Goal: Transaction & Acquisition: Book appointment/travel/reservation

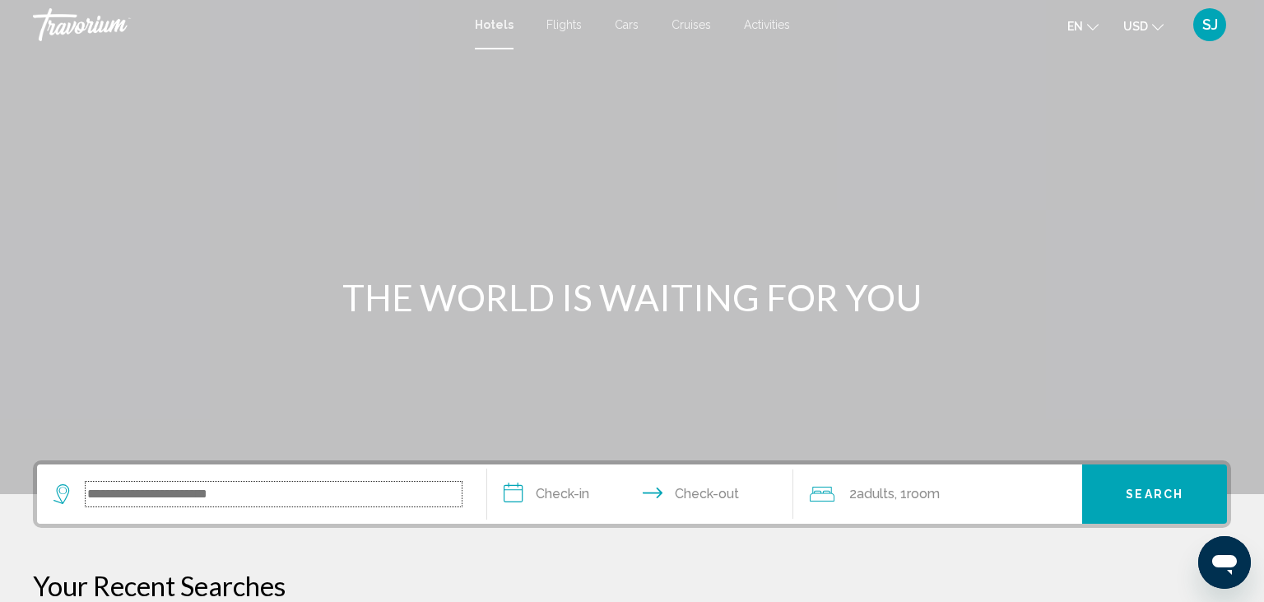
click at [142, 485] on input "Search widget" at bounding box center [274, 494] width 376 height 25
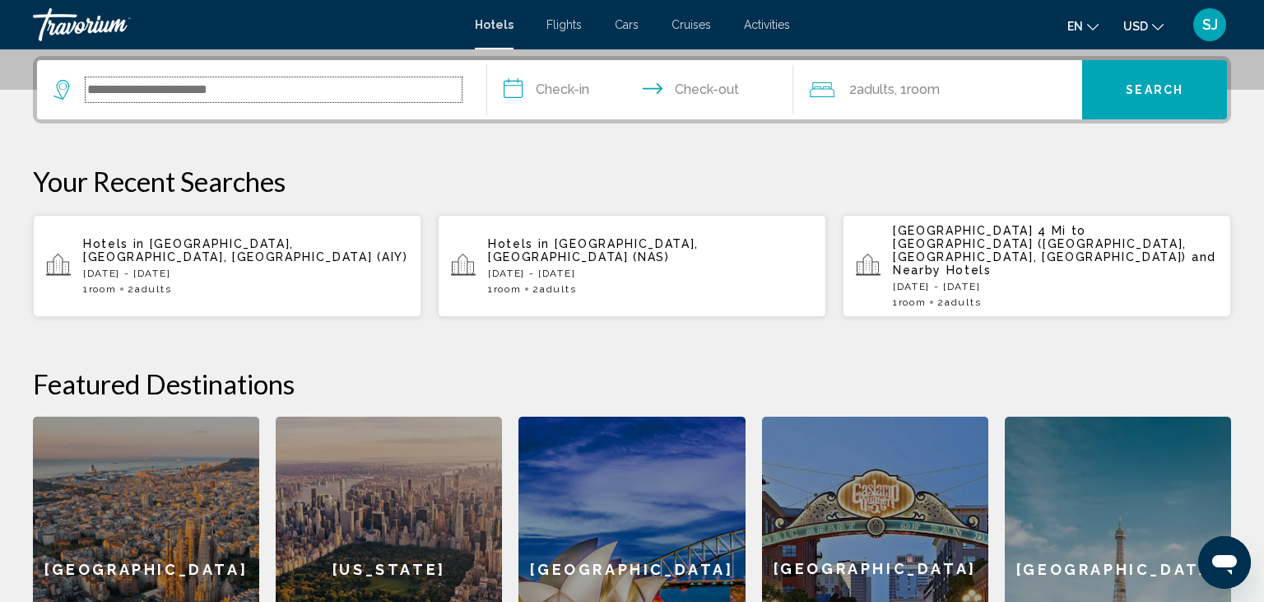
scroll to position [406, 0]
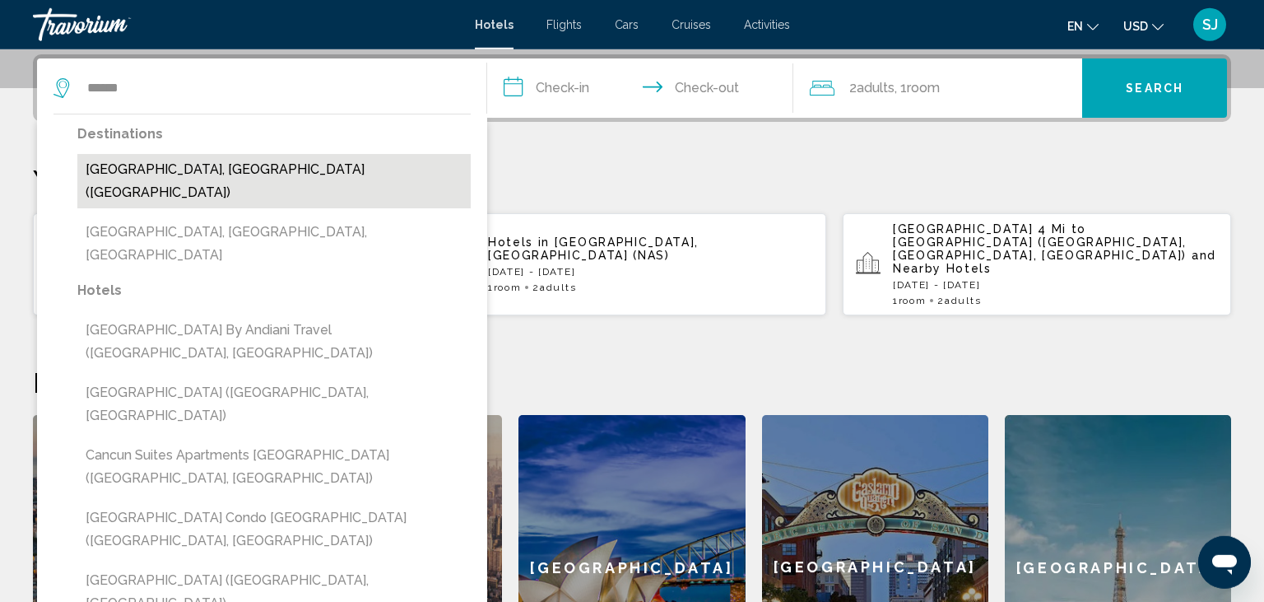
click at [154, 167] on button "[GEOGRAPHIC_DATA], [GEOGRAPHIC_DATA] ([GEOGRAPHIC_DATA])" at bounding box center [273, 181] width 393 height 54
type input "**********"
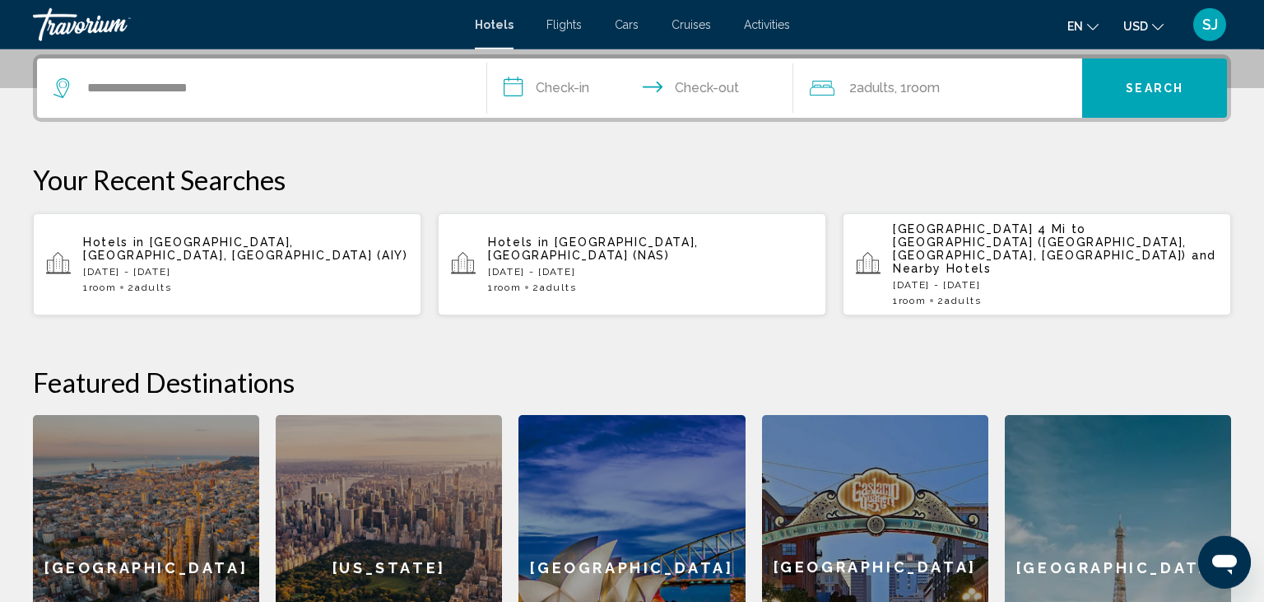
click at [580, 93] on input "**********" at bounding box center [643, 90] width 313 height 64
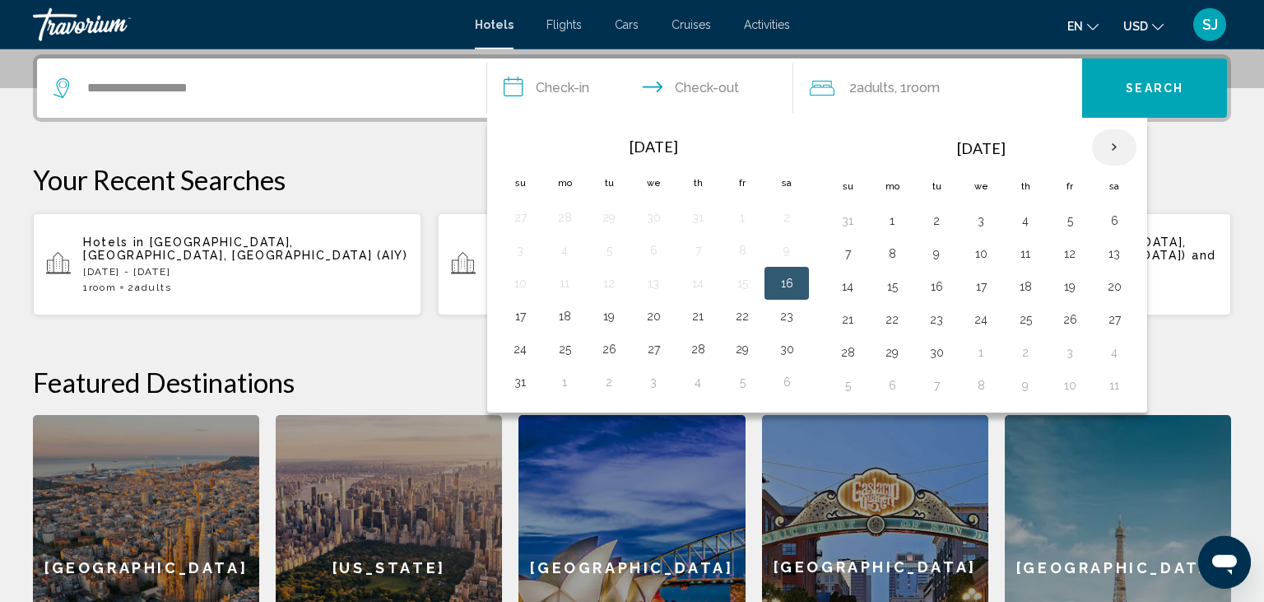
click at [1106, 147] on th "Next month" at bounding box center [1114, 147] width 44 height 36
click at [934, 281] on button "16" at bounding box center [937, 286] width 26 height 23
click at [989, 282] on button "17" at bounding box center [981, 286] width 26 height 23
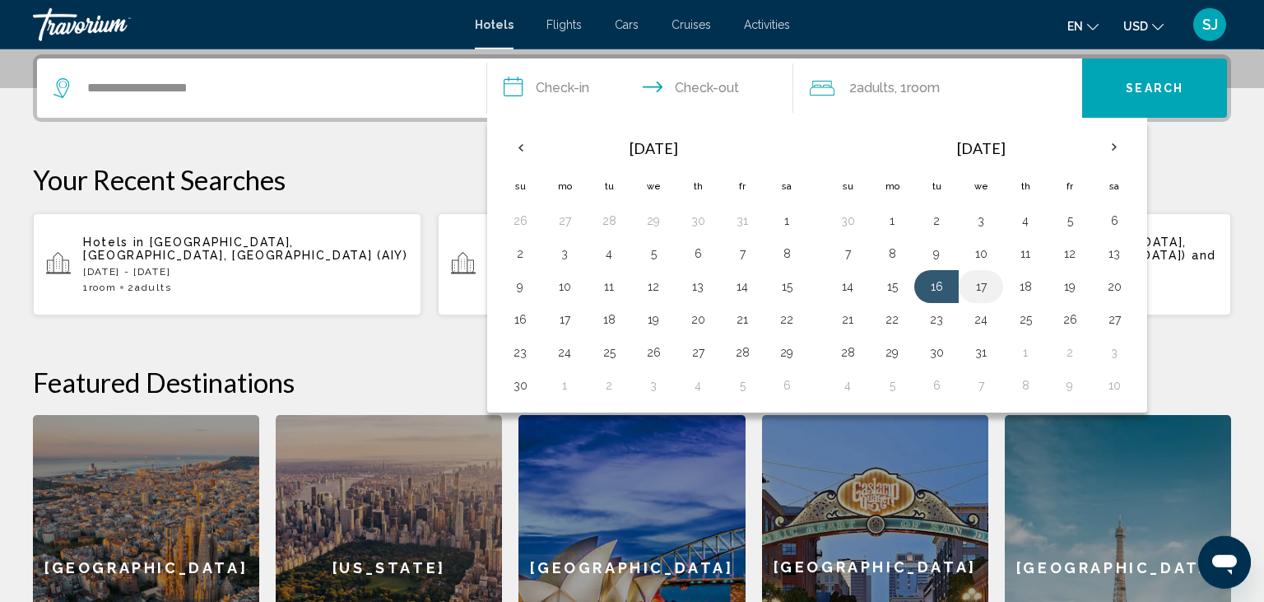
type input "**********"
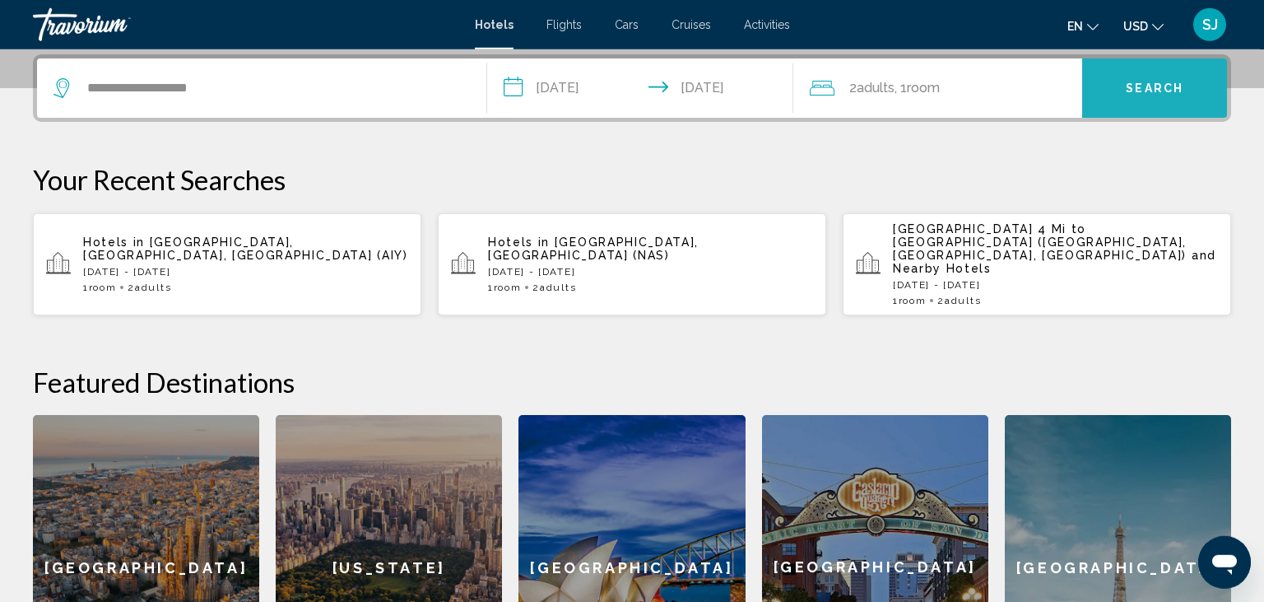
click at [1143, 82] on span "Search" at bounding box center [1155, 88] width 58 height 13
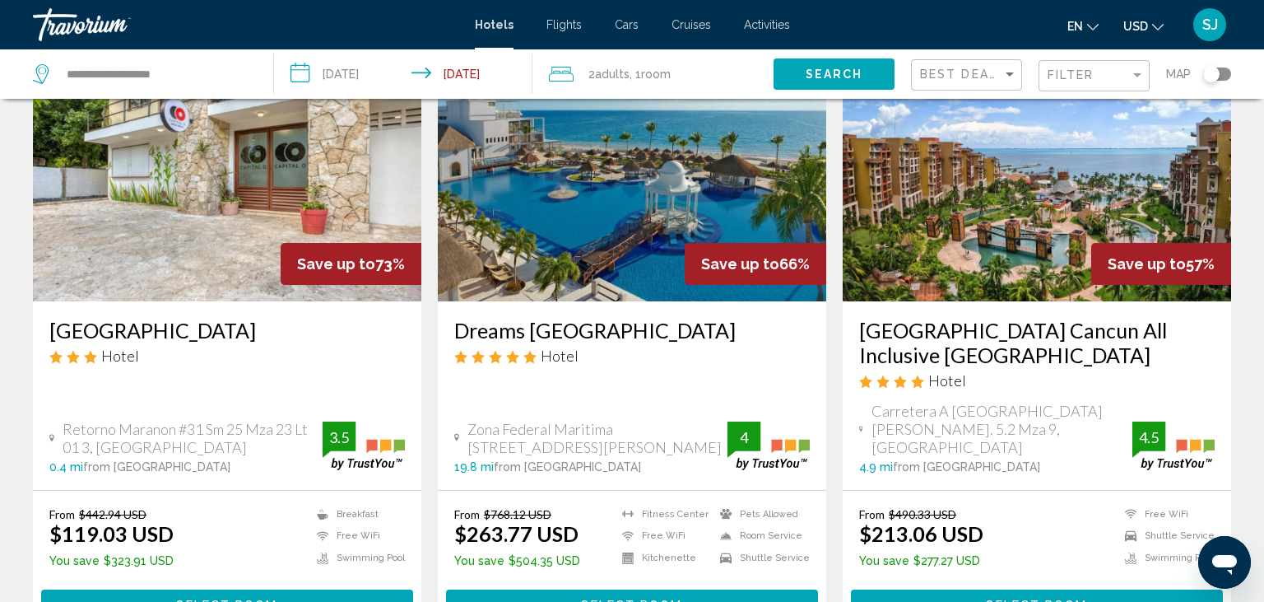
scroll to position [86, 0]
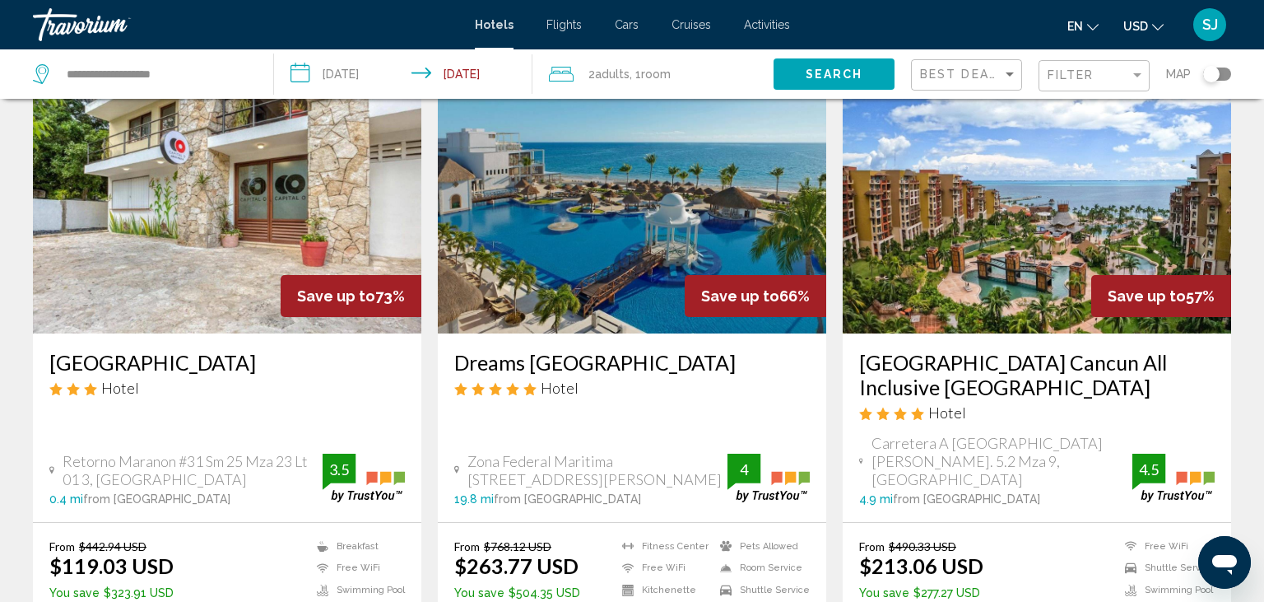
click at [581, 244] on img "Main content" at bounding box center [632, 201] width 389 height 263
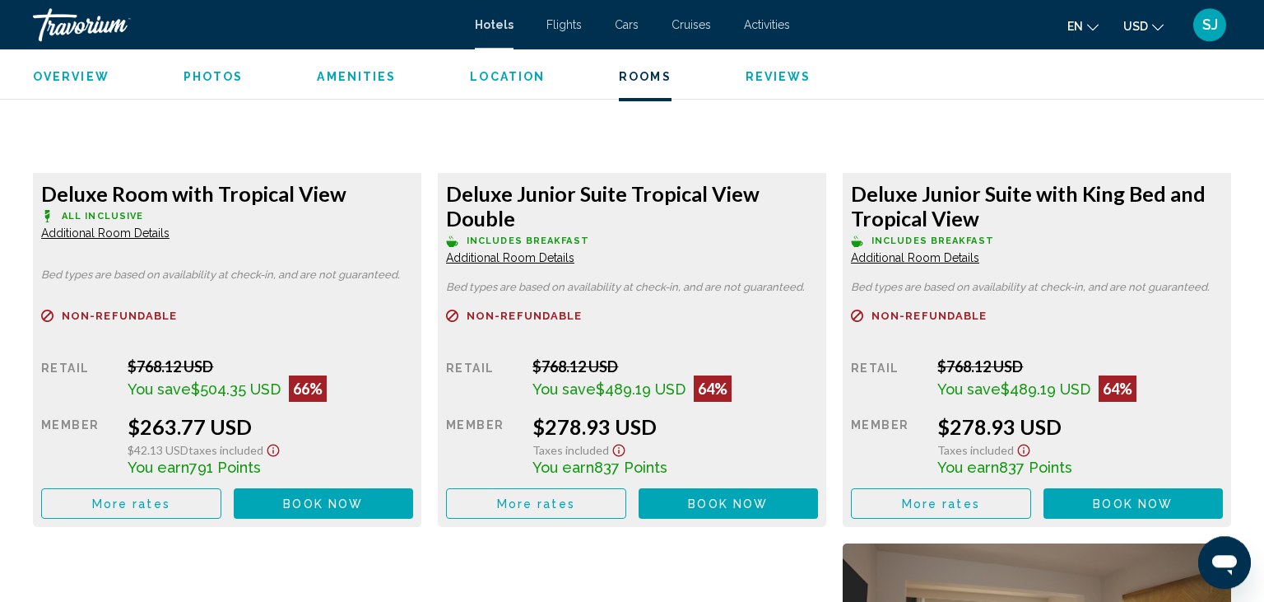
scroll to position [2426, 0]
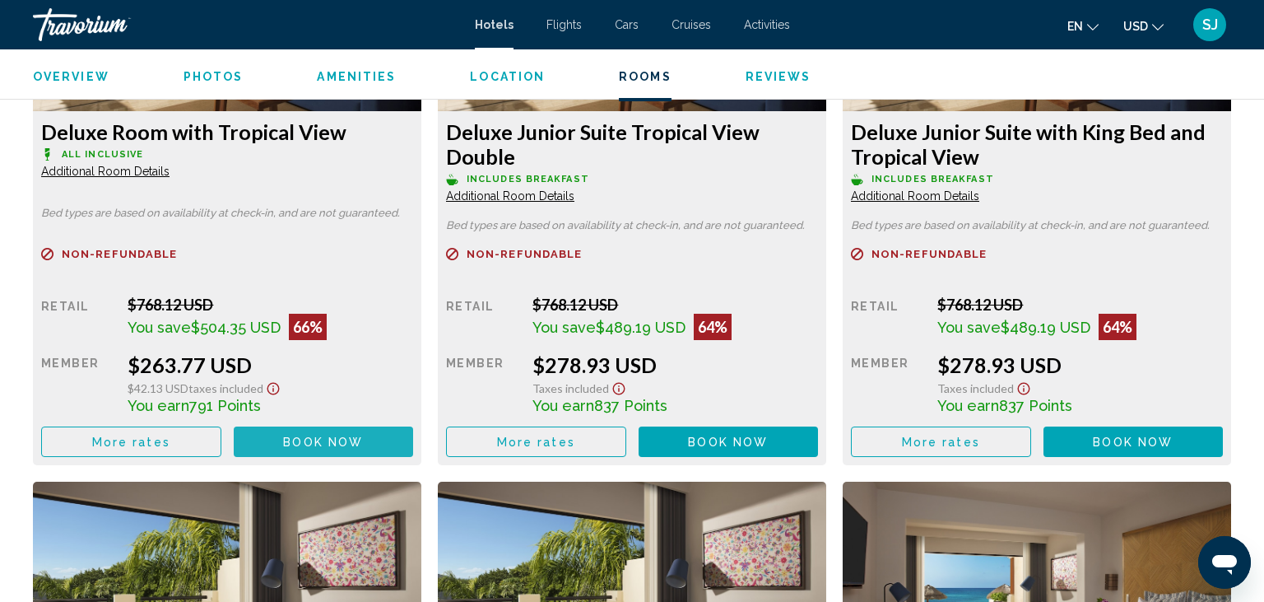
click at [306, 443] on span "Book now" at bounding box center [323, 441] width 80 height 13
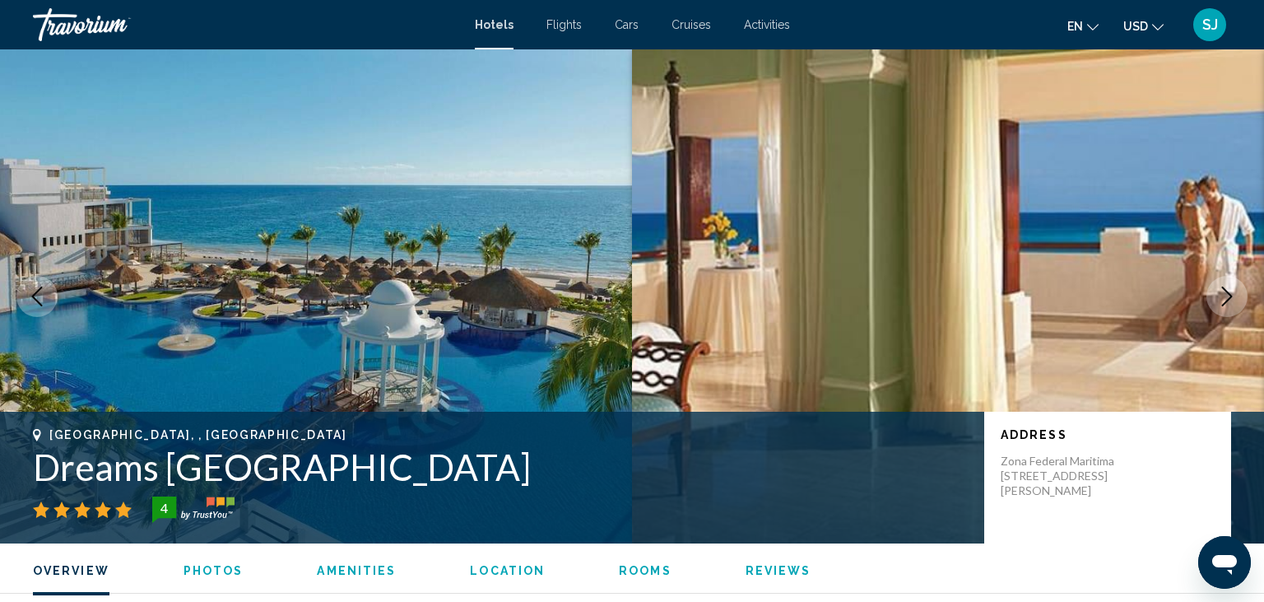
scroll to position [2363, 0]
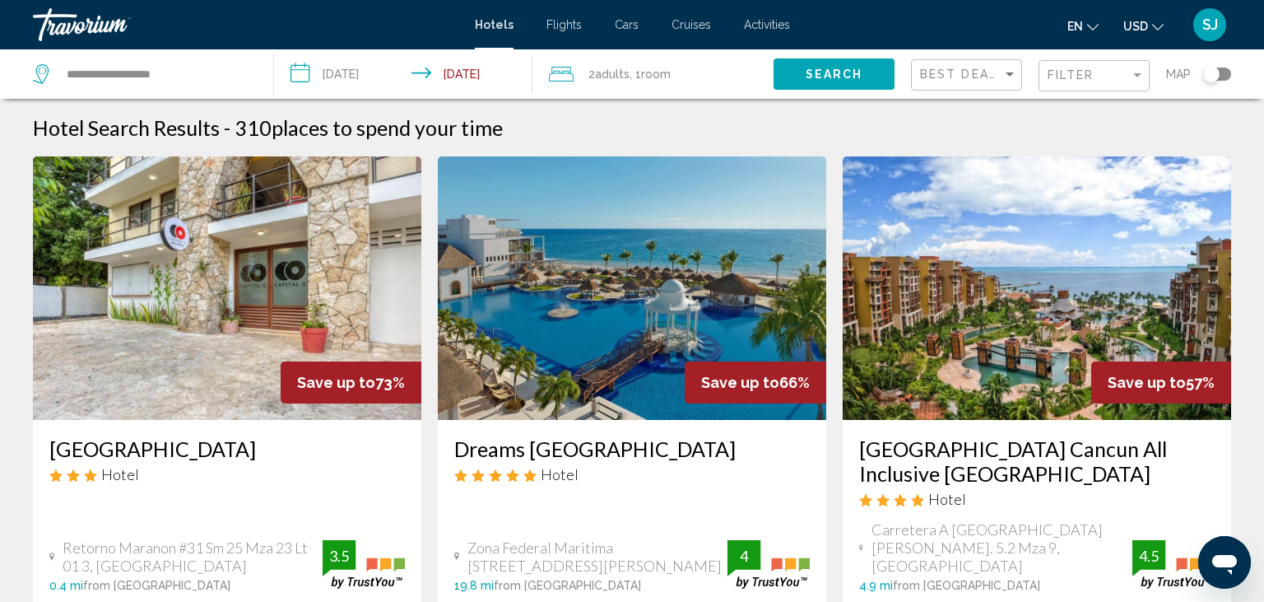
click at [588, 323] on img "Main content" at bounding box center [632, 287] width 389 height 263
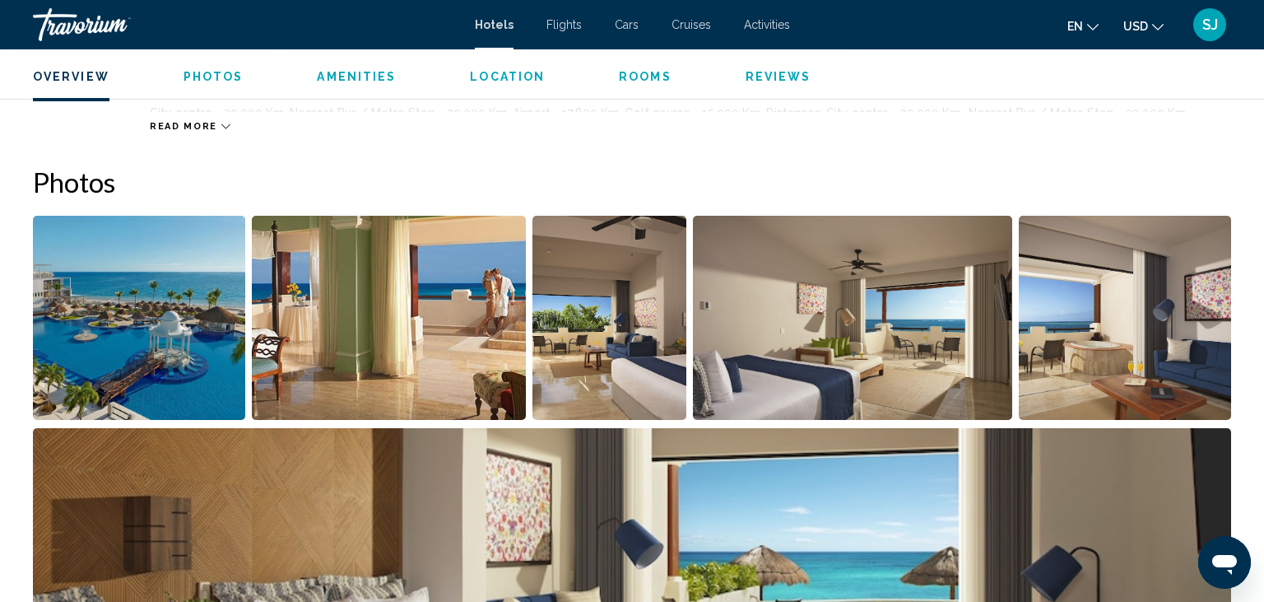
scroll to position [711, 0]
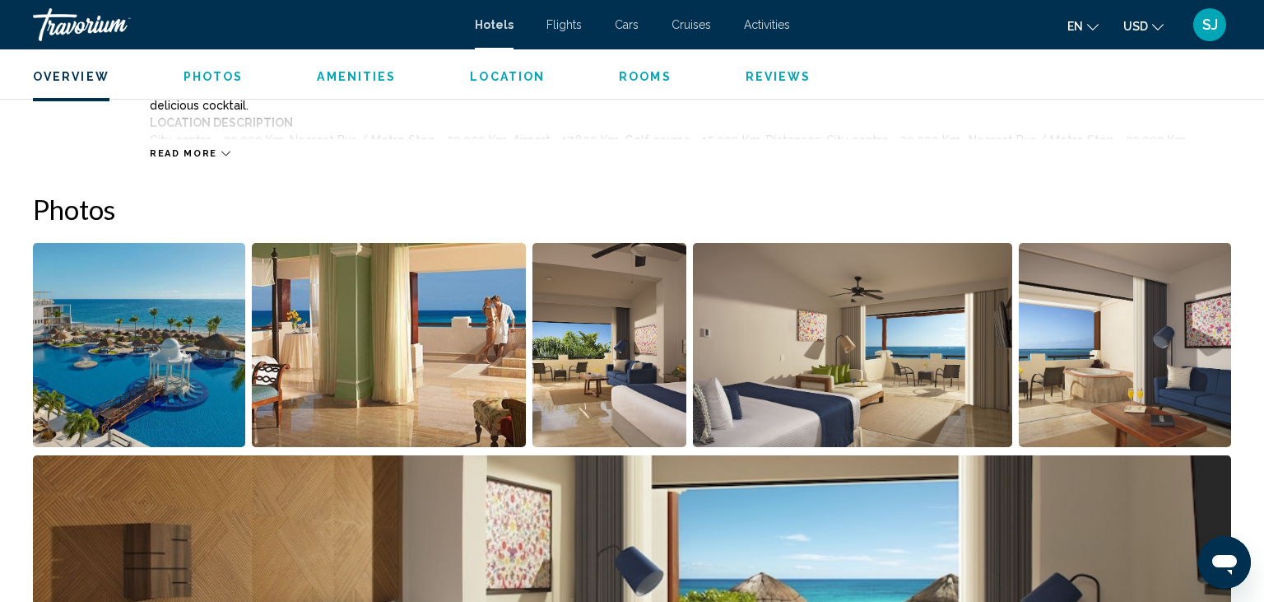
click at [212, 353] on img "Open full-screen image slider" at bounding box center [139, 345] width 212 height 204
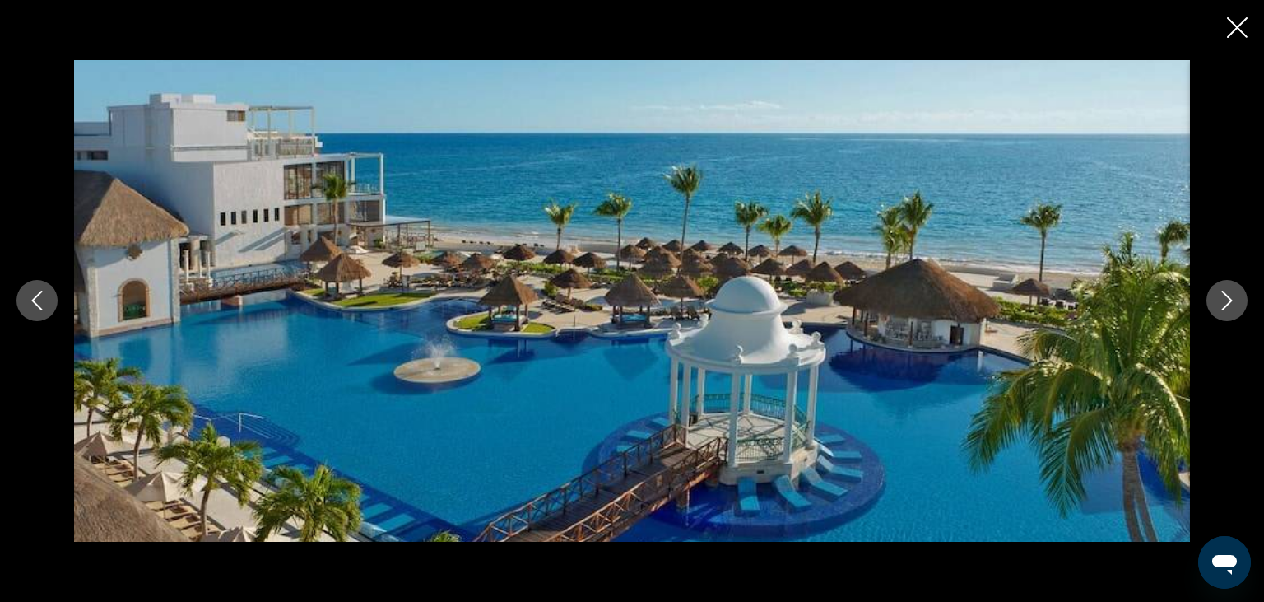
click at [1227, 303] on icon "Next image" at bounding box center [1228, 301] width 20 height 20
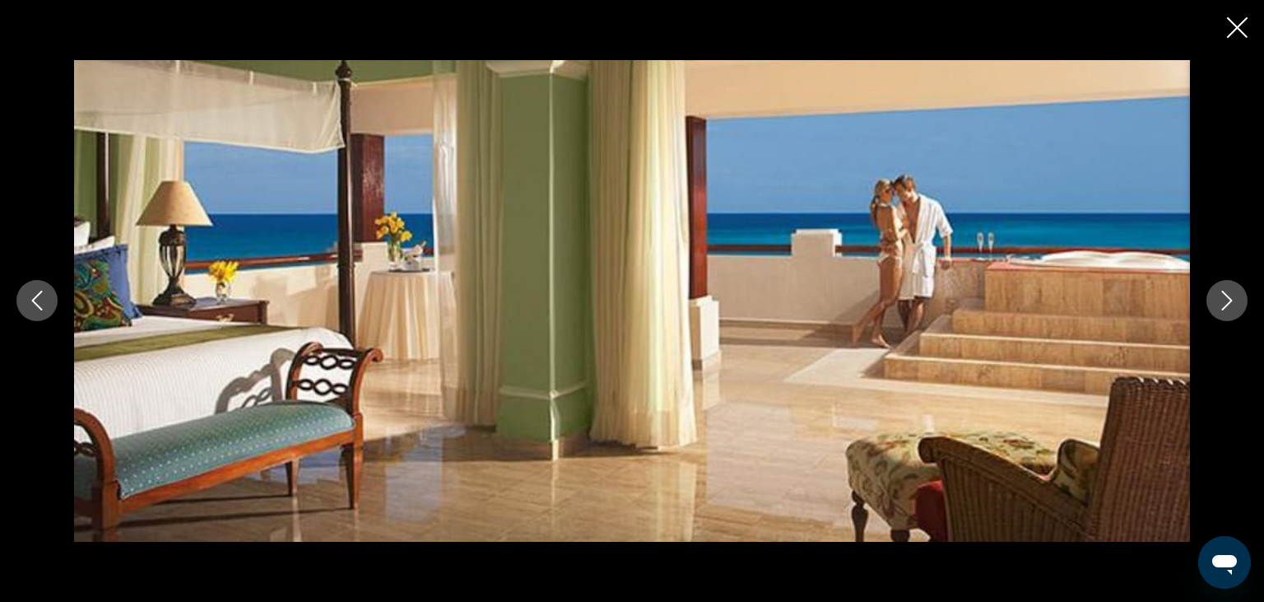
click at [1227, 303] on icon "Next image" at bounding box center [1228, 301] width 20 height 20
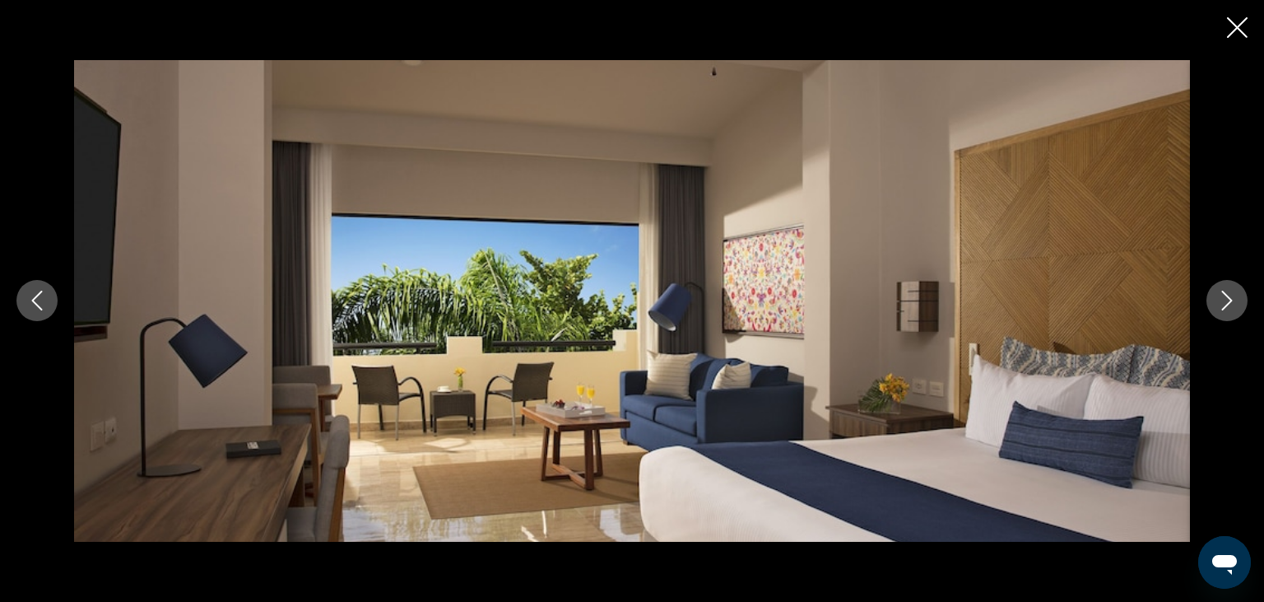
click at [1227, 303] on icon "Next image" at bounding box center [1228, 301] width 20 height 20
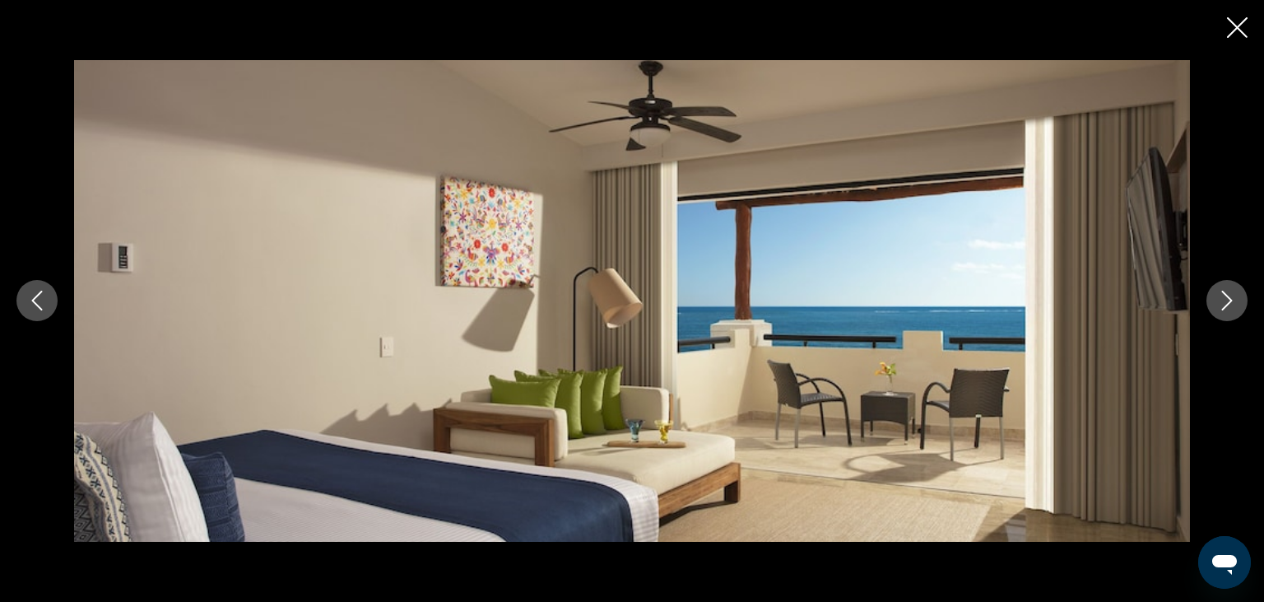
click at [1227, 303] on icon "Next image" at bounding box center [1228, 301] width 20 height 20
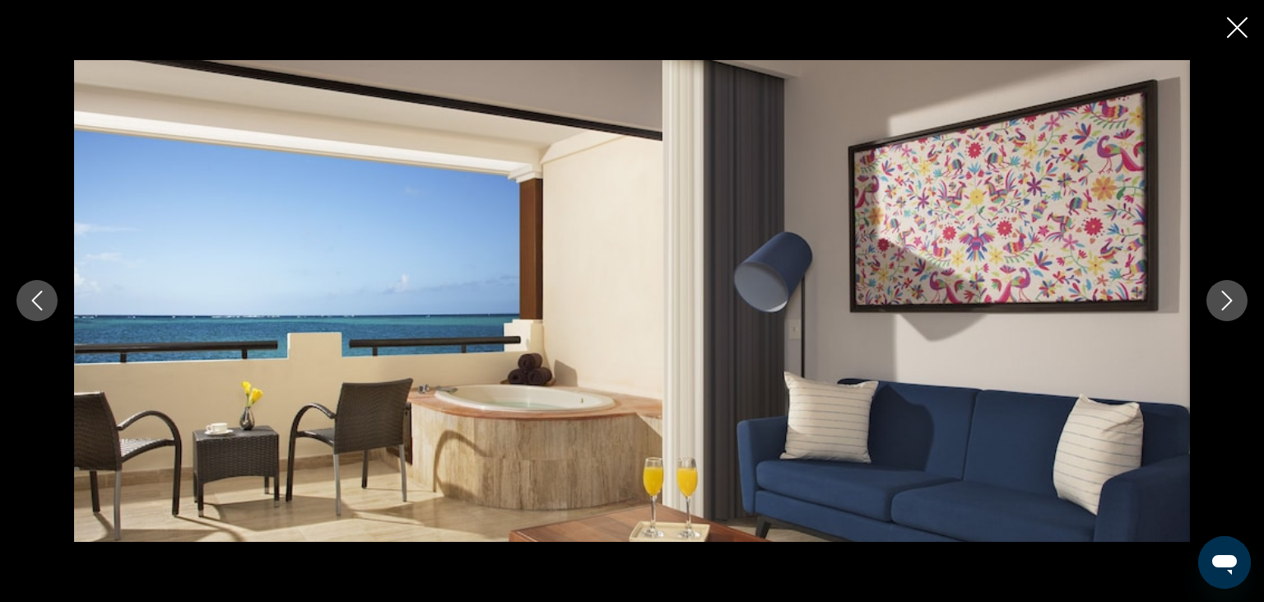
click at [1227, 303] on icon "Next image" at bounding box center [1228, 301] width 20 height 20
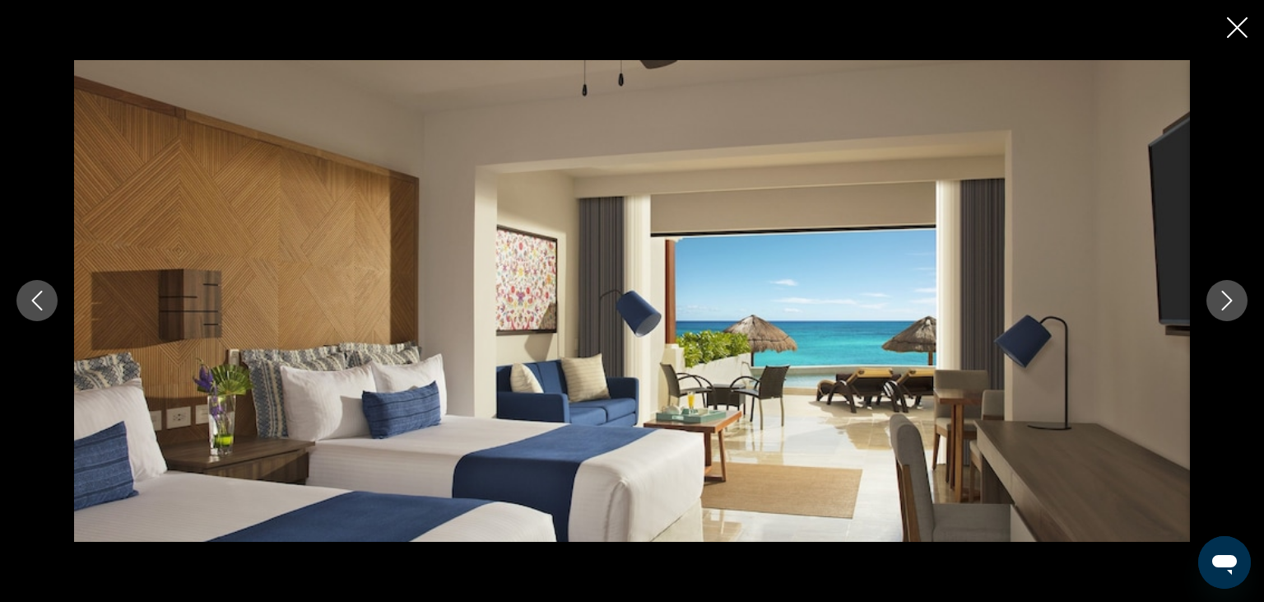
click at [1227, 303] on icon "Next image" at bounding box center [1228, 301] width 20 height 20
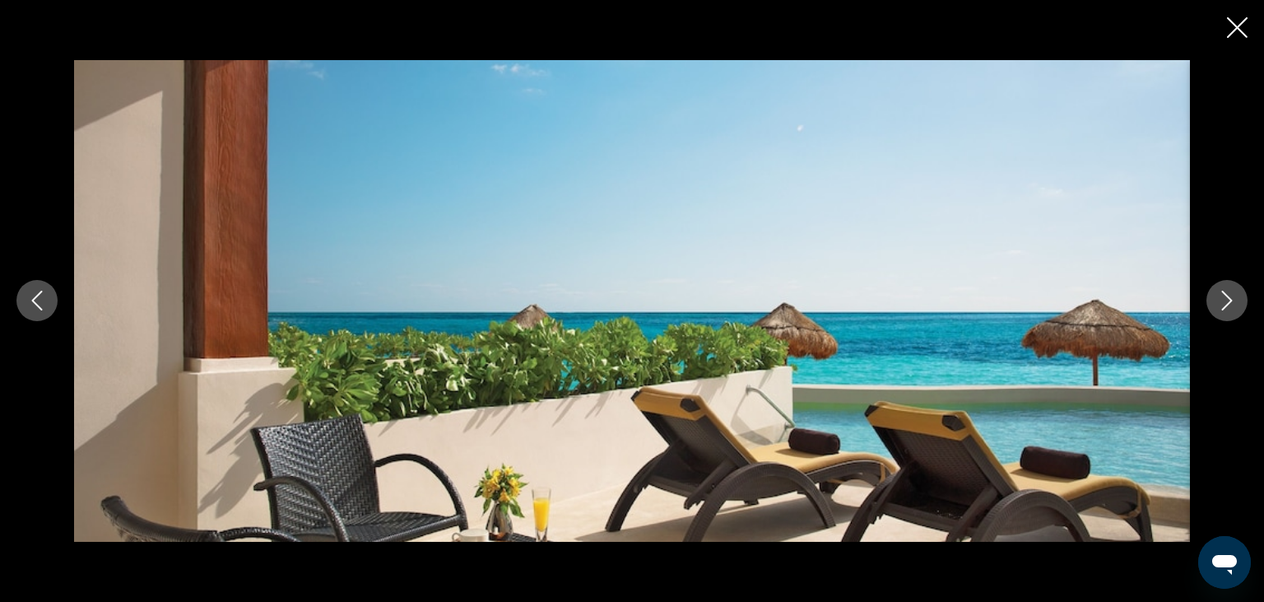
click at [1227, 303] on icon "Next image" at bounding box center [1228, 301] width 20 height 20
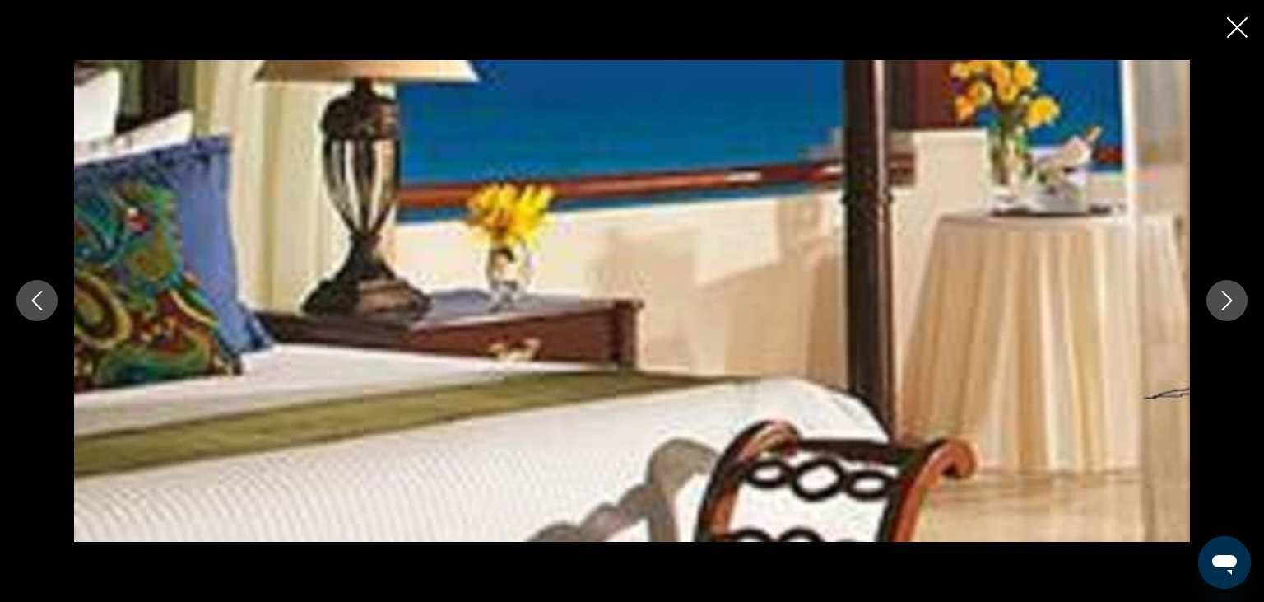
click at [1227, 303] on icon "Next image" at bounding box center [1228, 301] width 20 height 20
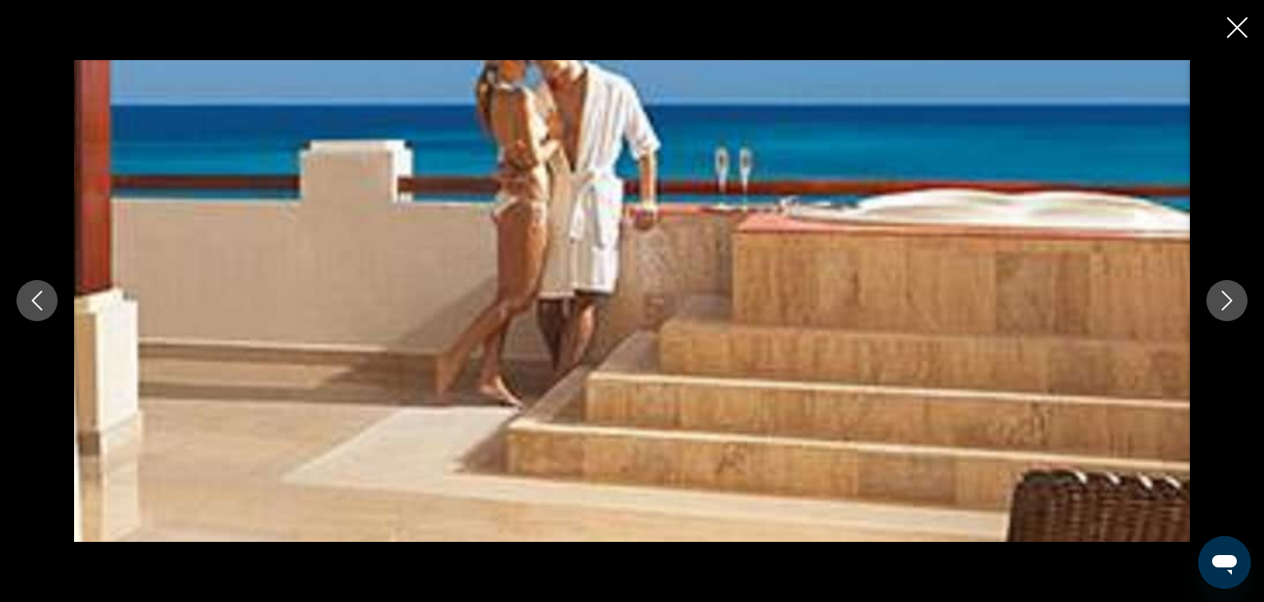
click at [1227, 303] on icon "Next image" at bounding box center [1228, 301] width 20 height 20
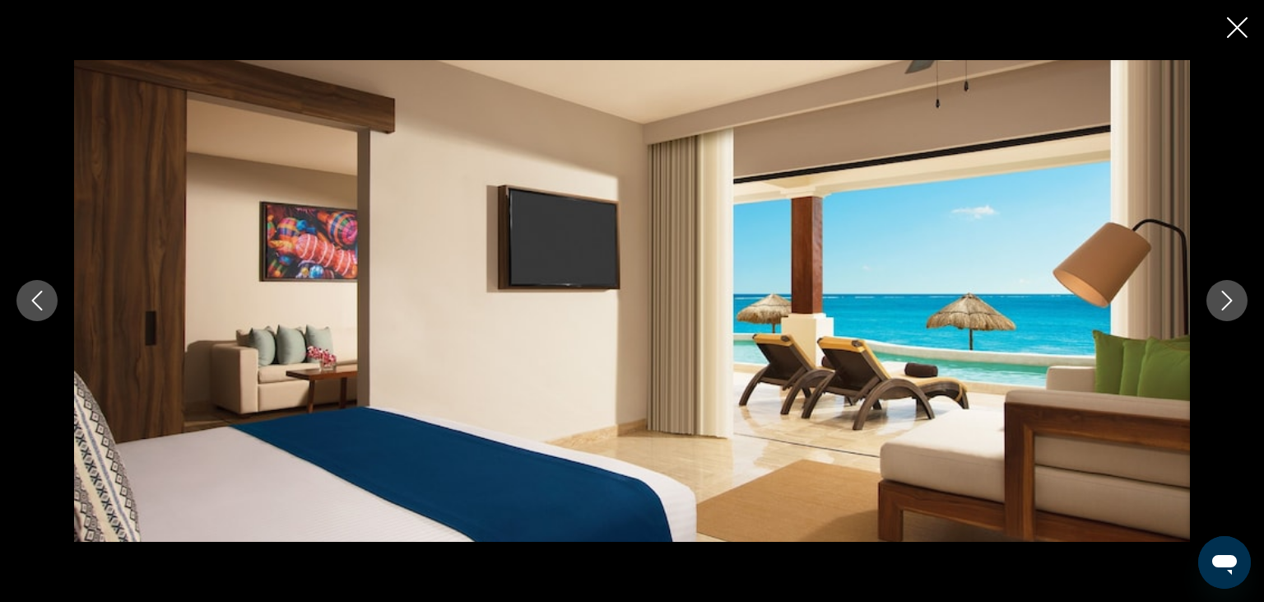
click at [1227, 303] on icon "Next image" at bounding box center [1228, 301] width 20 height 20
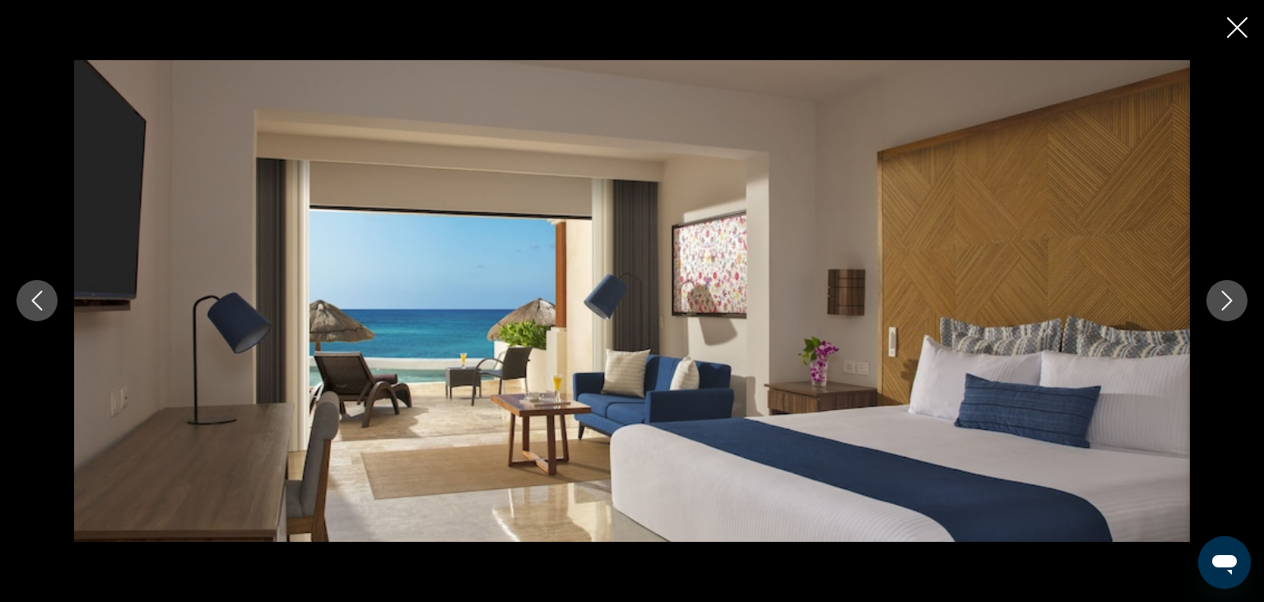
click at [1227, 303] on icon "Next image" at bounding box center [1228, 301] width 20 height 20
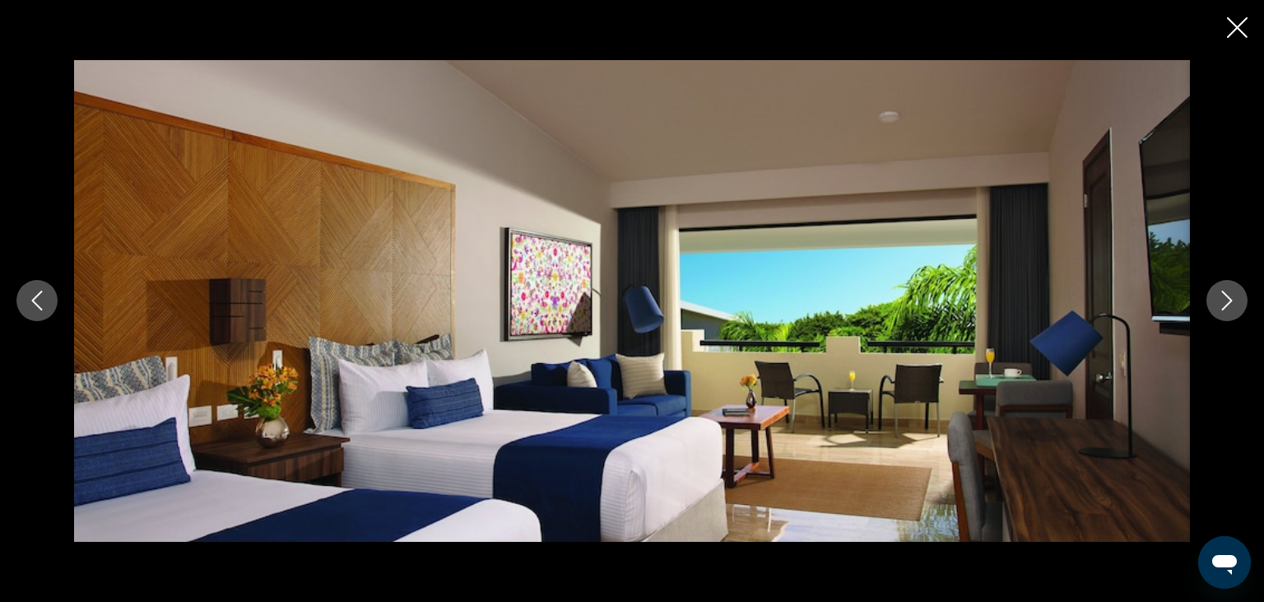
click at [1227, 303] on icon "Next image" at bounding box center [1228, 301] width 20 height 20
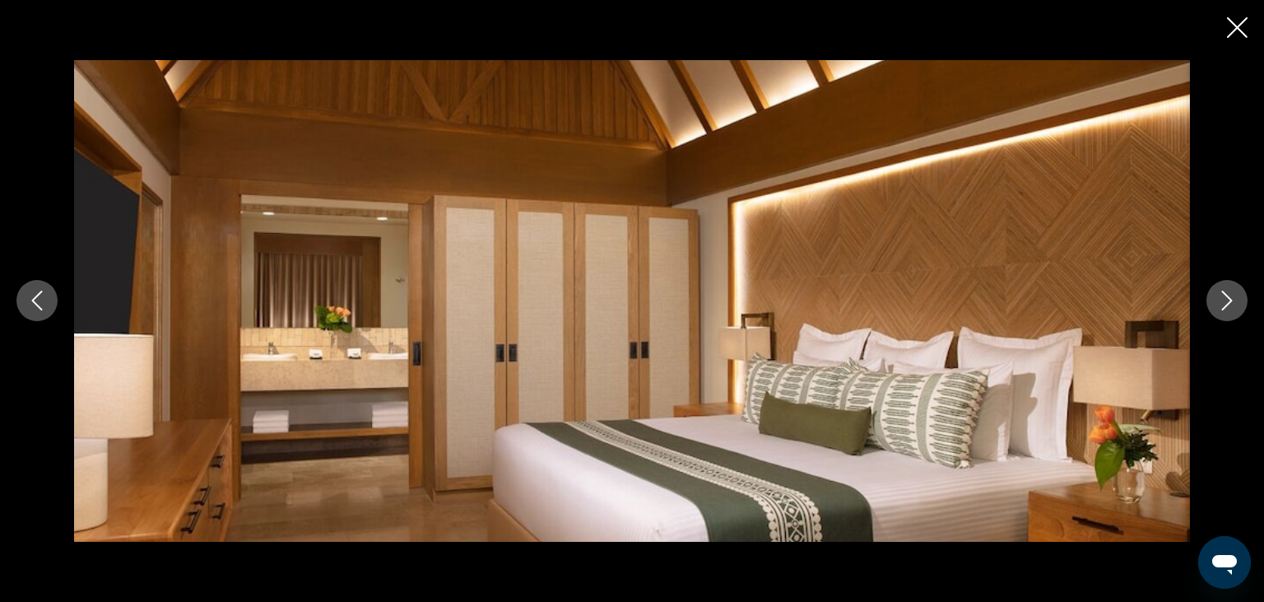
click at [1227, 303] on icon "Next image" at bounding box center [1228, 301] width 20 height 20
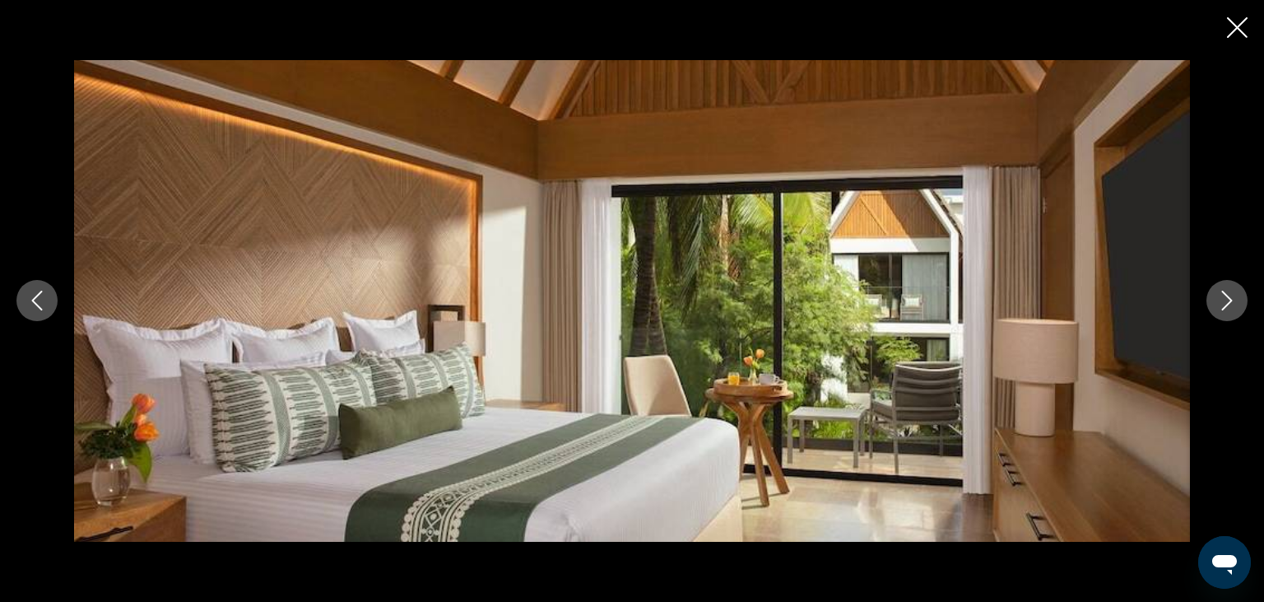
click at [1225, 303] on icon "Next image" at bounding box center [1228, 301] width 20 height 20
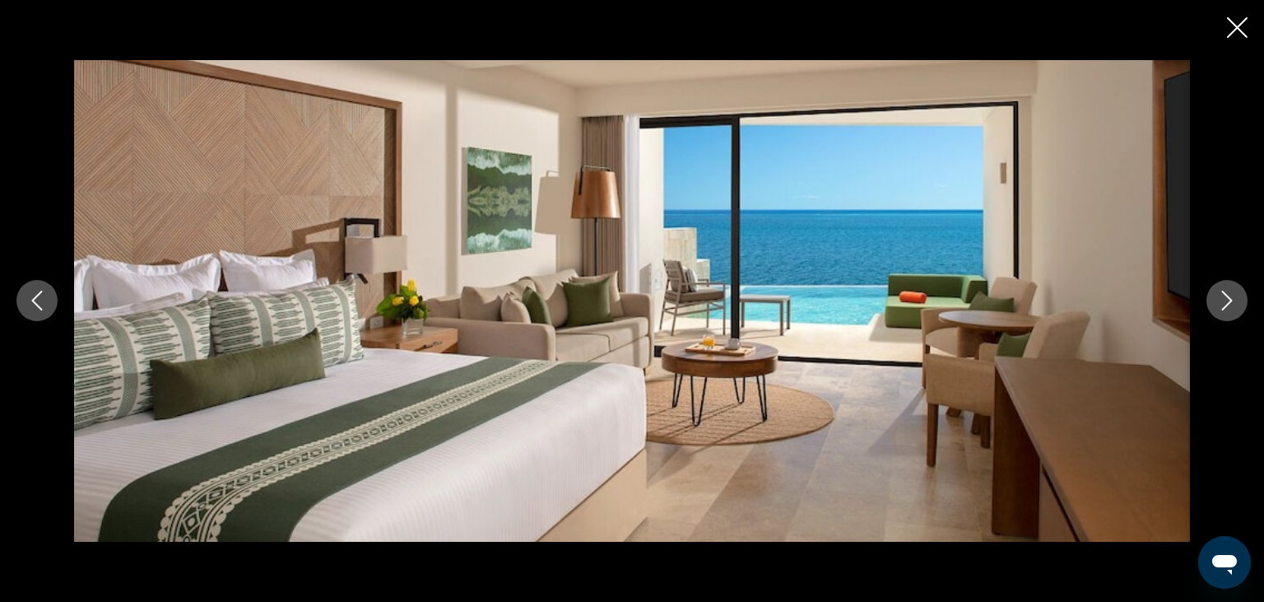
click at [1223, 303] on icon "Next image" at bounding box center [1228, 301] width 20 height 20
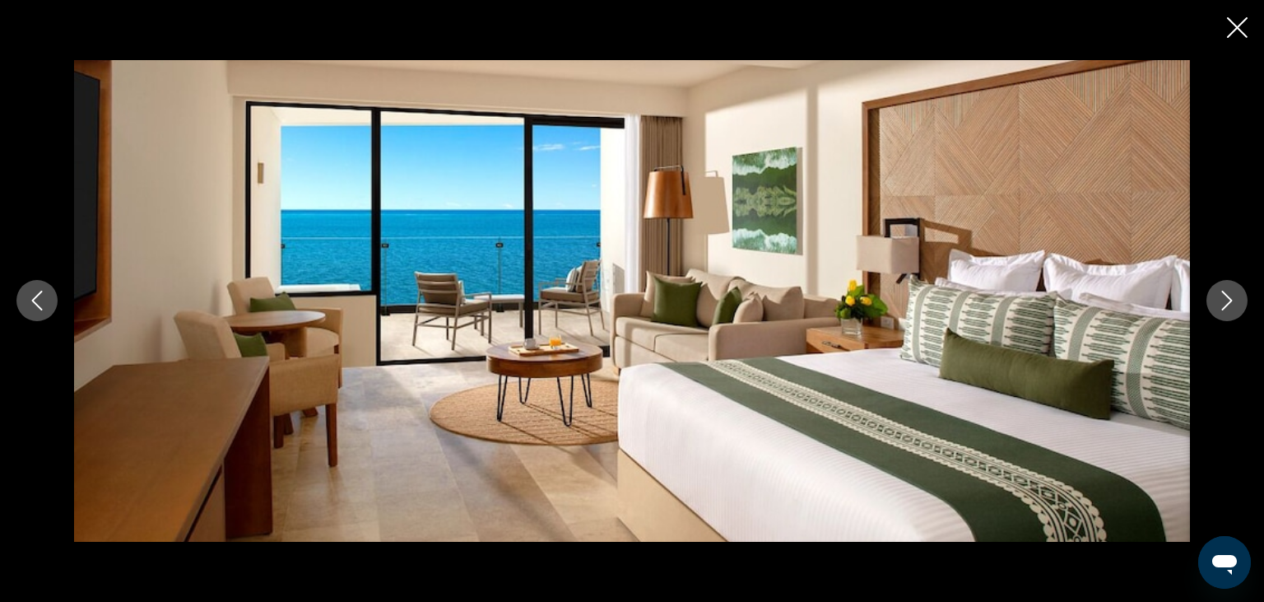
click at [1233, 29] on icon "Close slideshow" at bounding box center [1237, 27] width 21 height 21
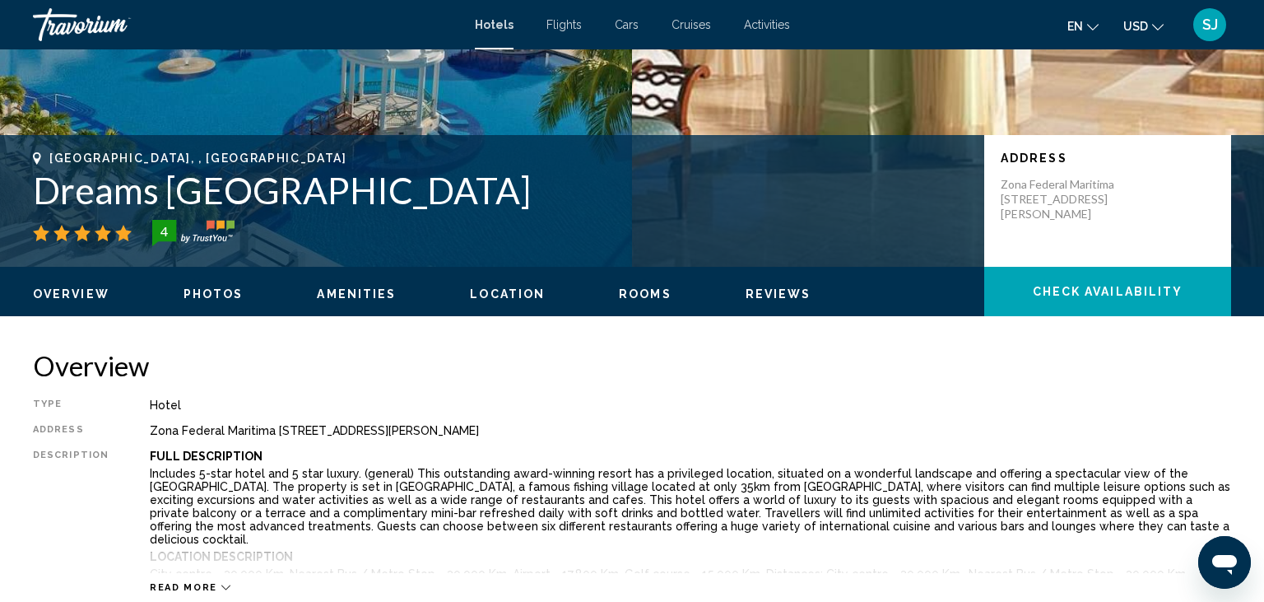
scroll to position [0, 0]
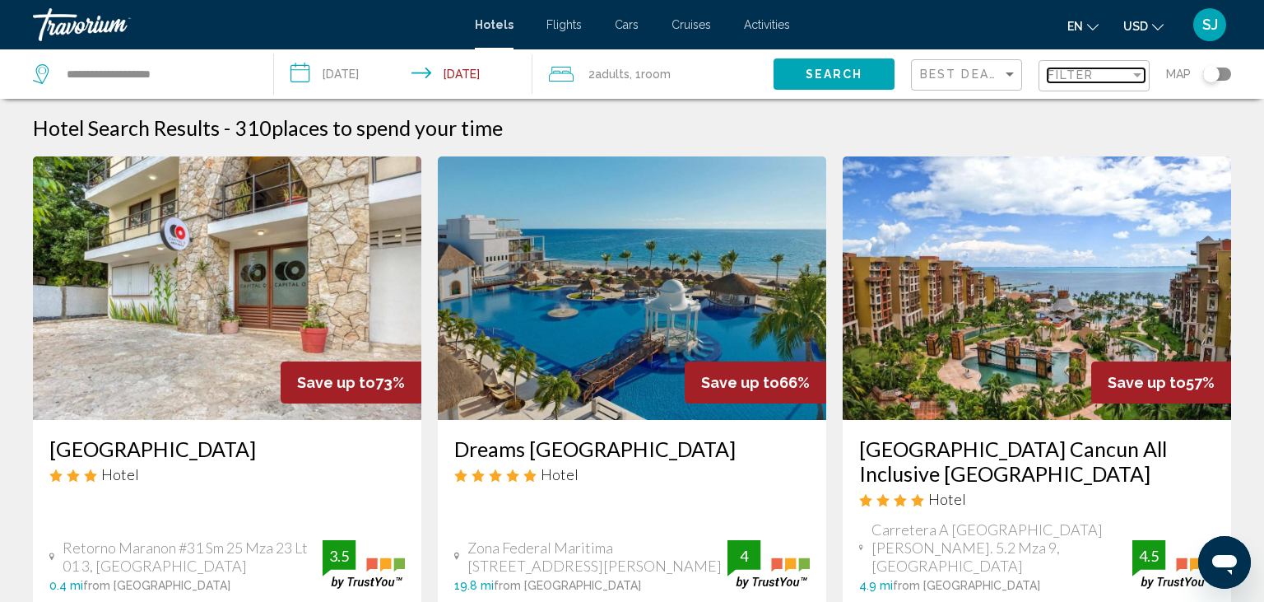
click at [1138, 75] on div "Filter" at bounding box center [1138, 75] width 8 height 4
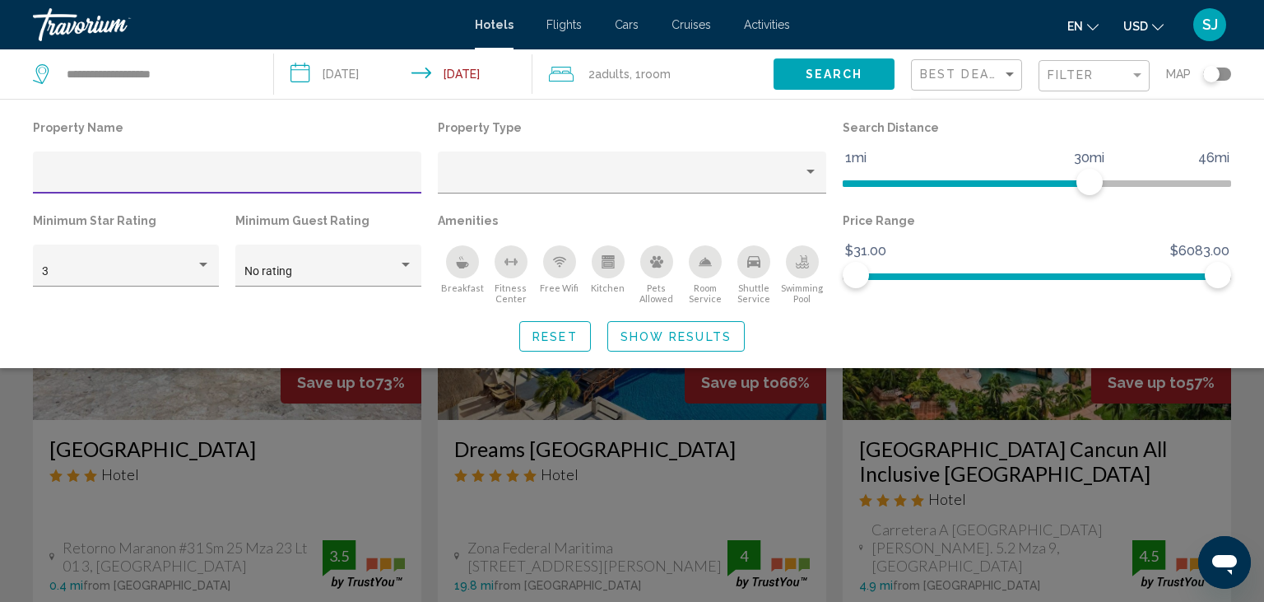
click at [118, 173] on input "Hotel Filters" at bounding box center [227, 178] width 371 height 13
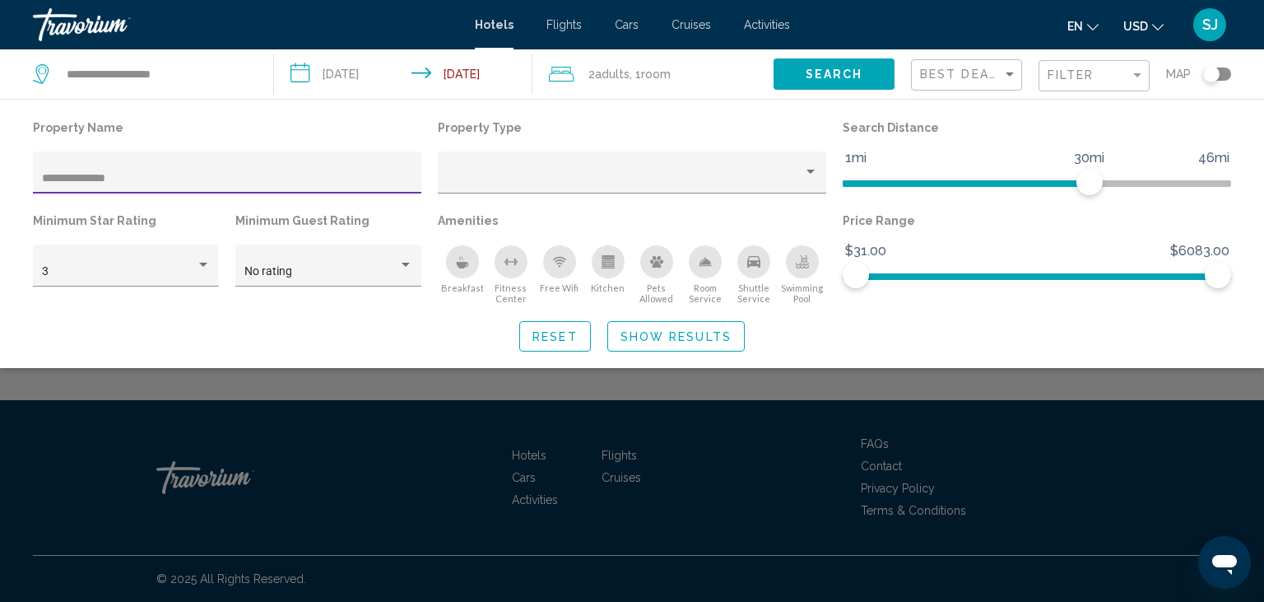
click at [202, 184] on input "**********" at bounding box center [227, 178] width 371 height 13
type input "*"
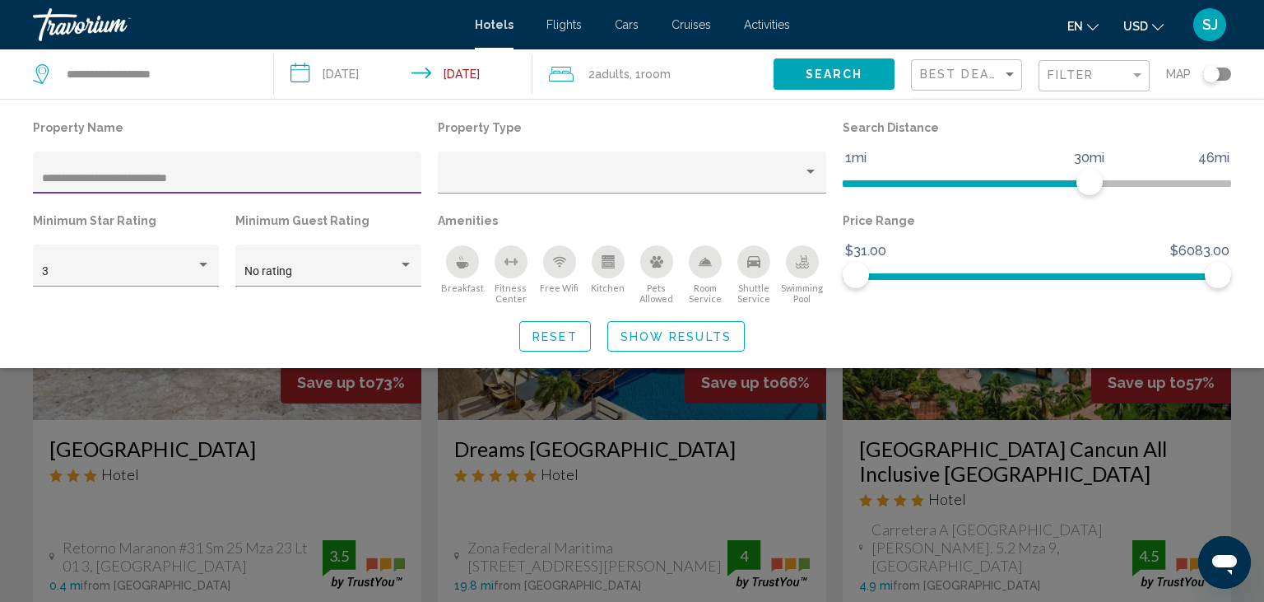
type input "**********"
click at [848, 78] on span "Search" at bounding box center [835, 74] width 58 height 13
click at [672, 334] on span "Show Results" at bounding box center [676, 336] width 111 height 13
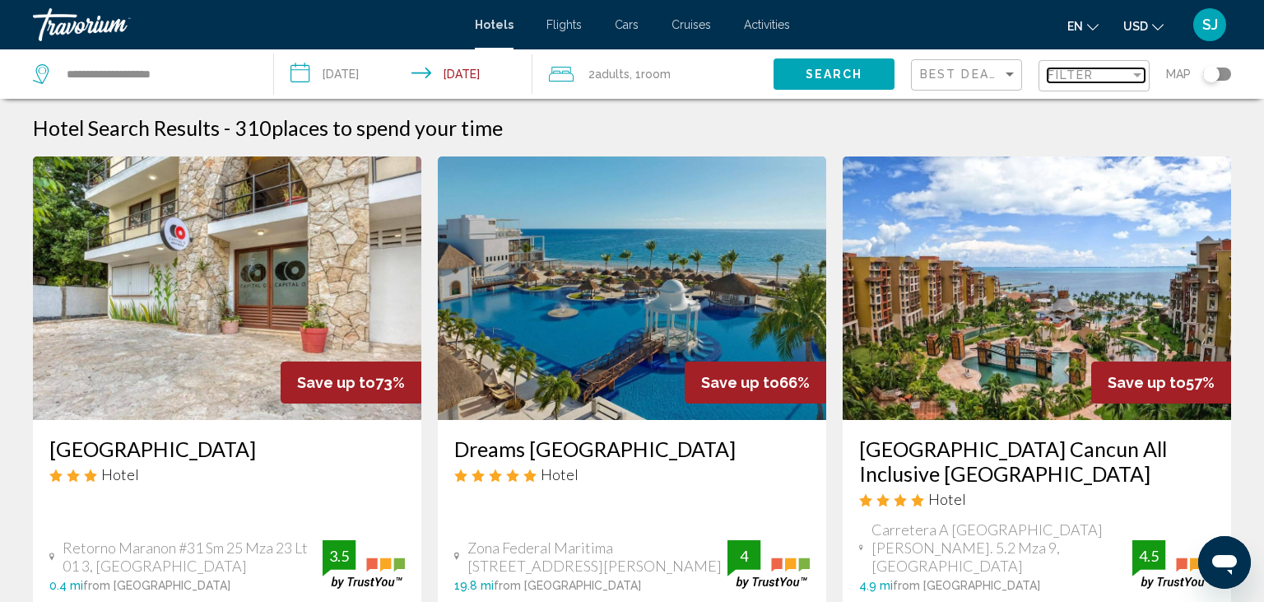
click at [1076, 81] on span "Filter" at bounding box center [1071, 74] width 47 height 13
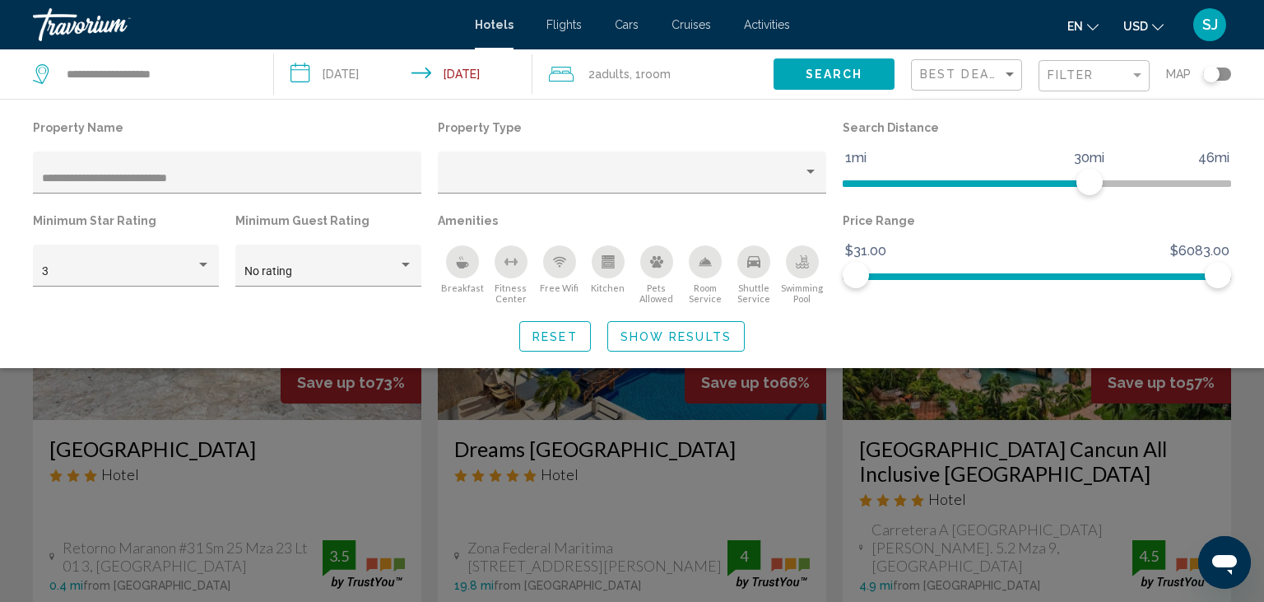
drag, startPoint x: 1210, startPoint y: 79, endPoint x: 1228, endPoint y: 77, distance: 18.2
click at [1228, 77] on div "Toggle map" at bounding box center [1218, 74] width 28 height 13
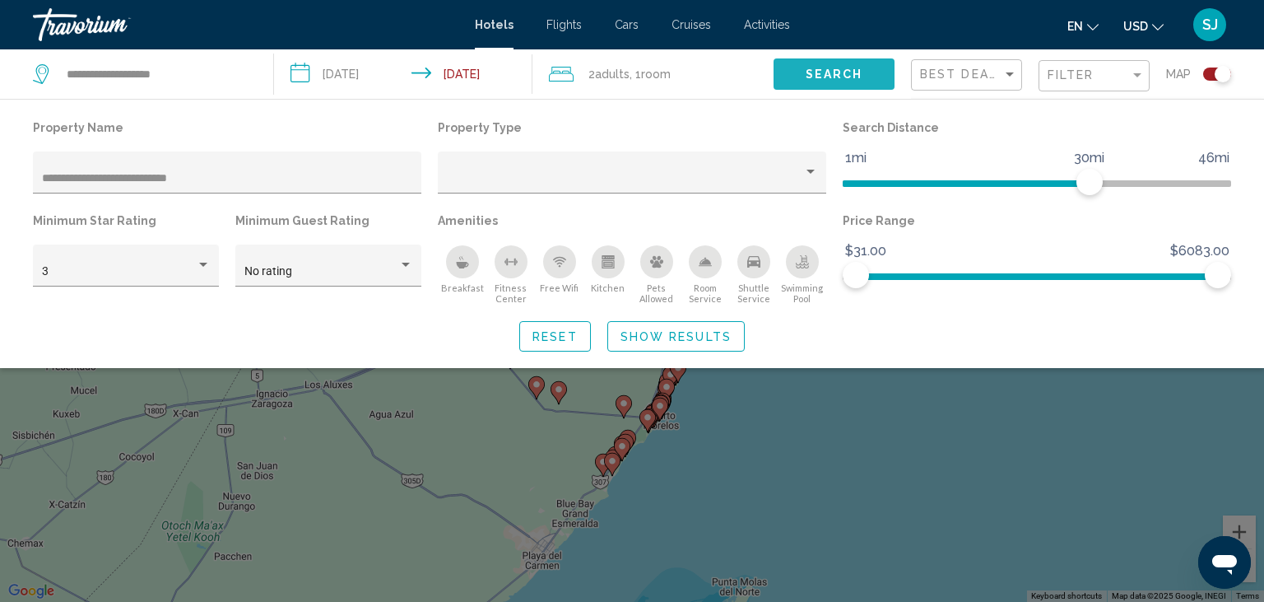
click at [827, 73] on span "Search" at bounding box center [835, 74] width 58 height 13
click at [565, 333] on span "Reset" at bounding box center [555, 336] width 45 height 13
paste input "**********"
type input "**********"
click at [647, 340] on span "Show Results" at bounding box center [676, 336] width 111 height 13
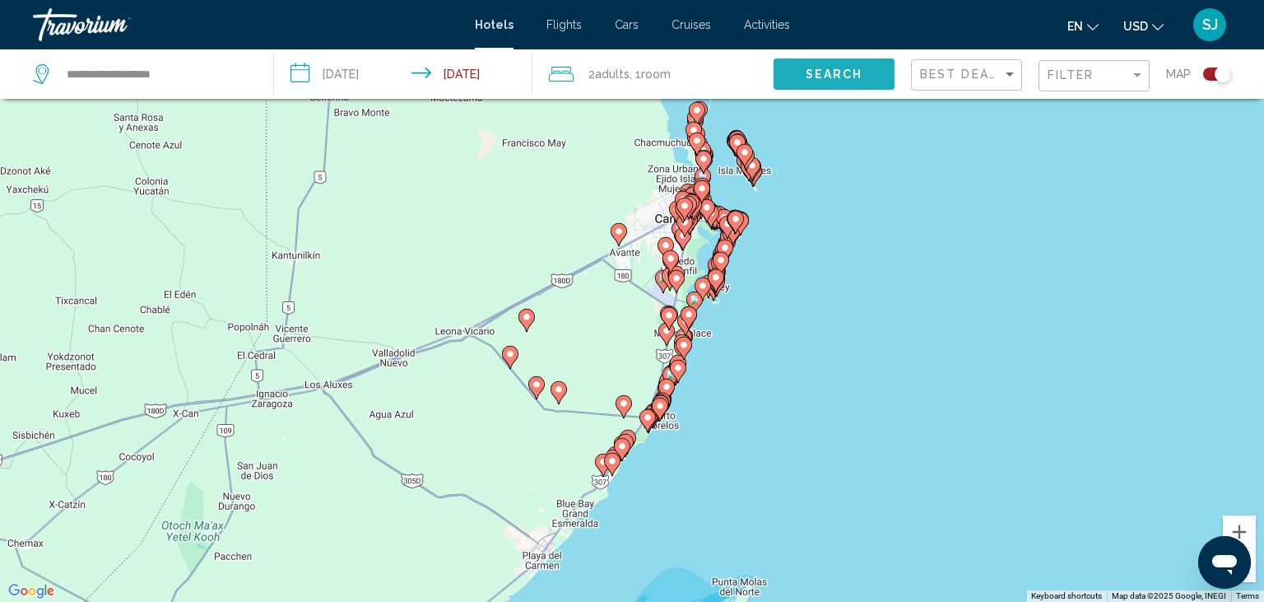
click at [831, 74] on span "Search" at bounding box center [835, 74] width 58 height 13
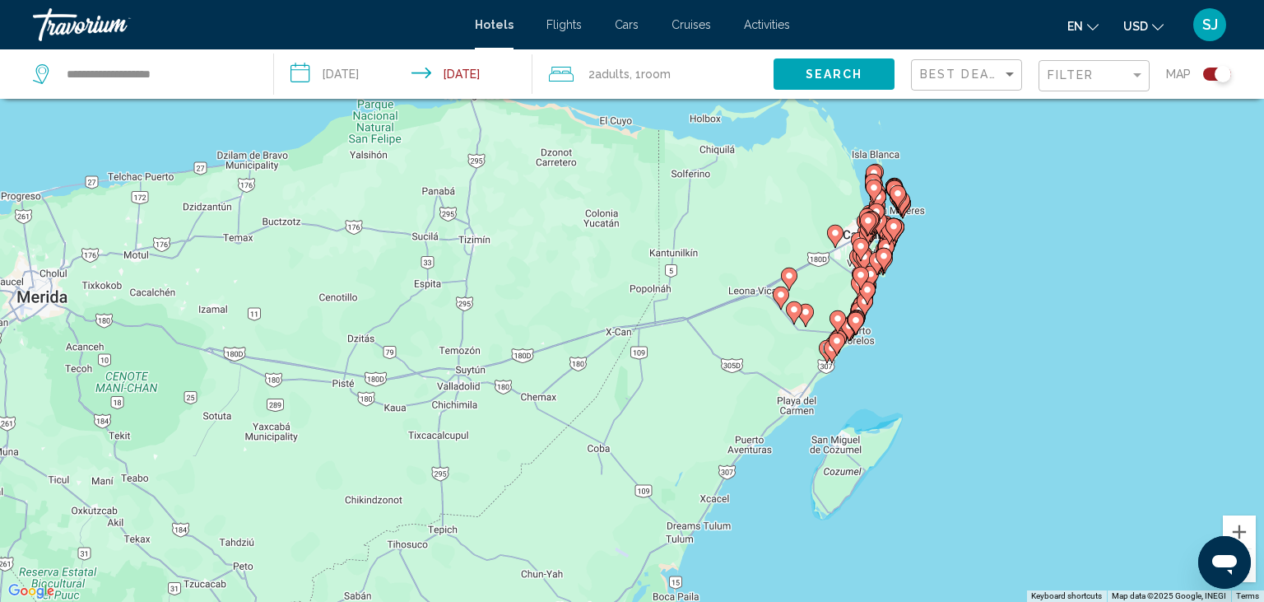
click at [1219, 77] on div "Toggle map" at bounding box center [1223, 74] width 16 height 16
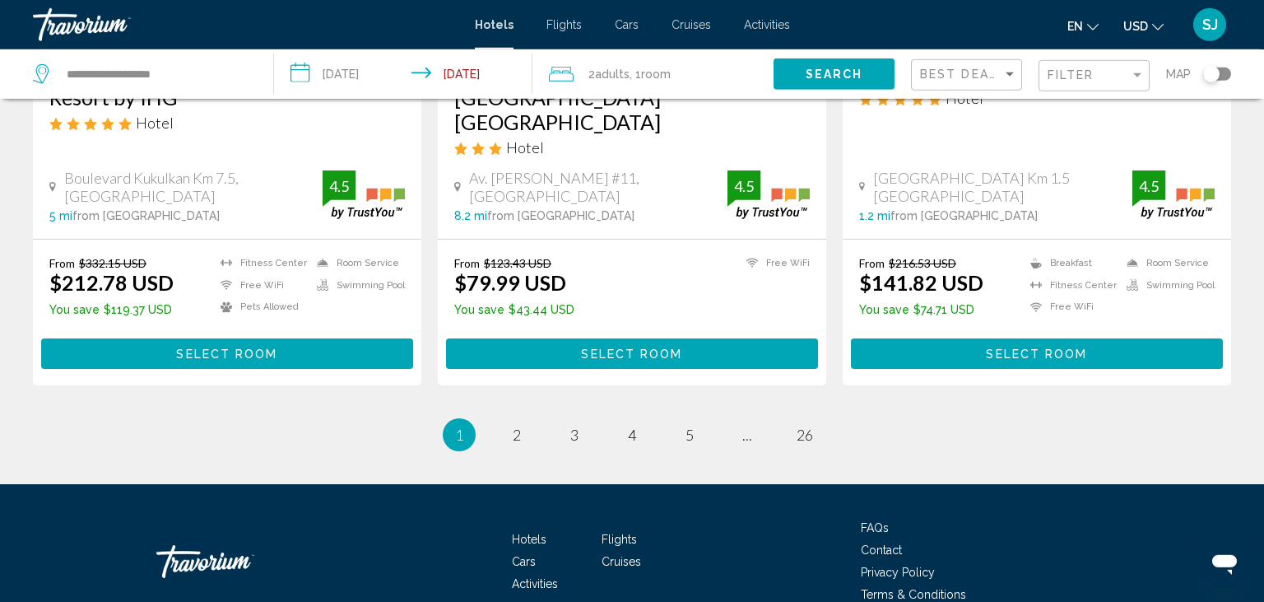
scroll to position [2249, 0]
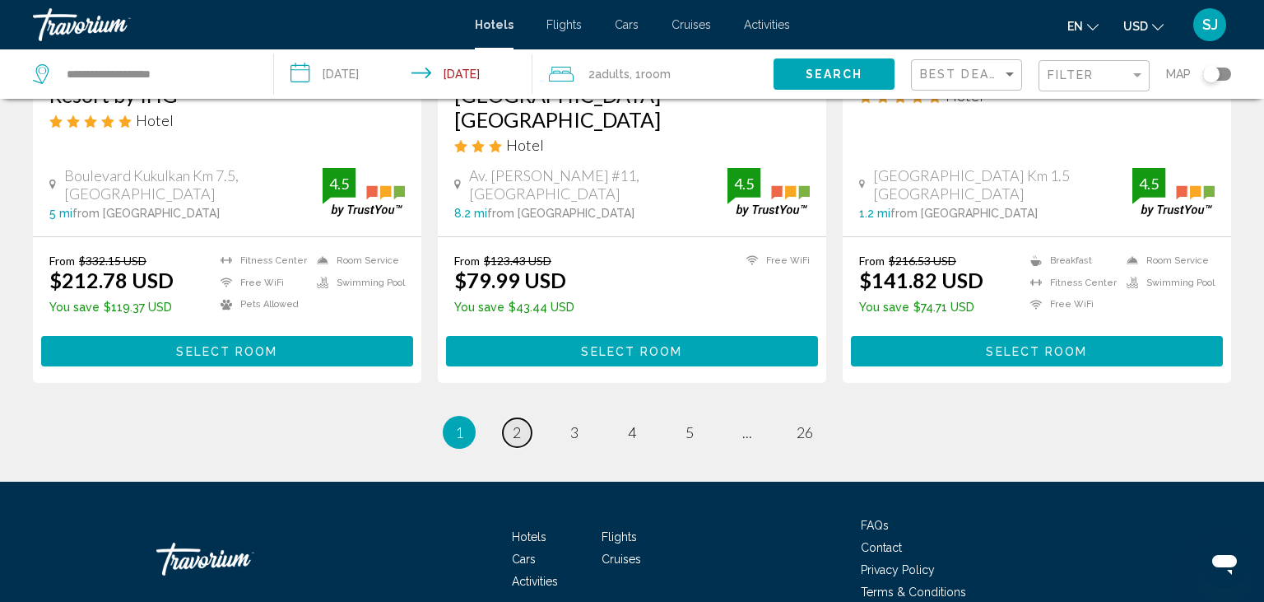
click at [524, 418] on link "page 2" at bounding box center [517, 432] width 29 height 29
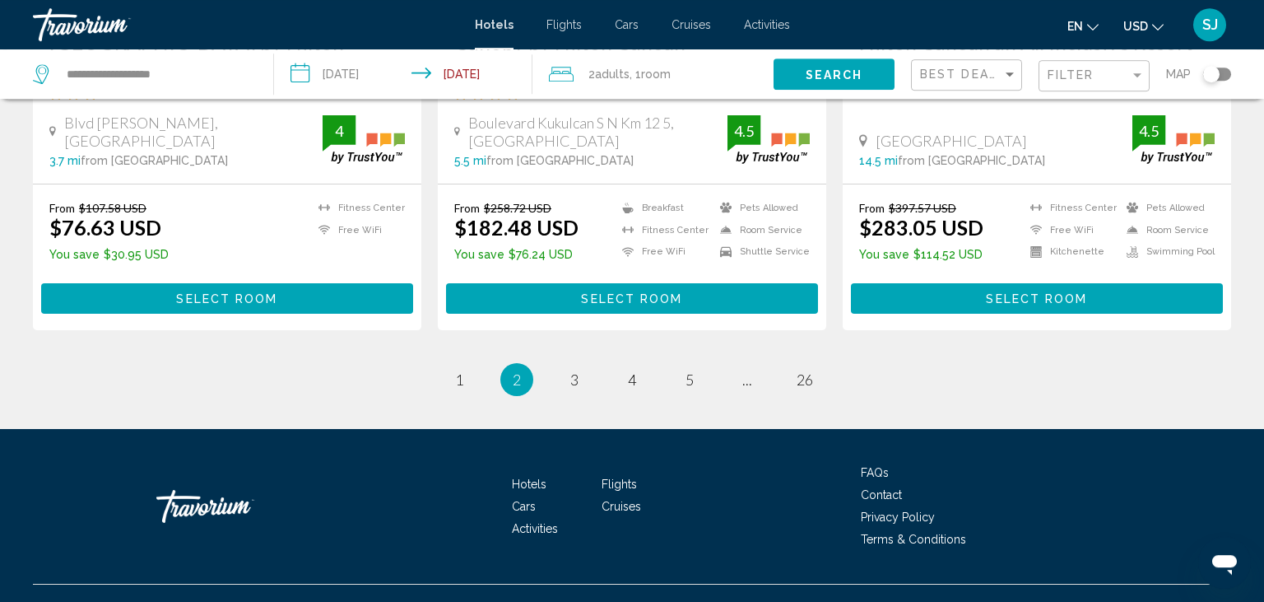
scroll to position [2249, 0]
